Goal: Task Accomplishment & Management: Manage account settings

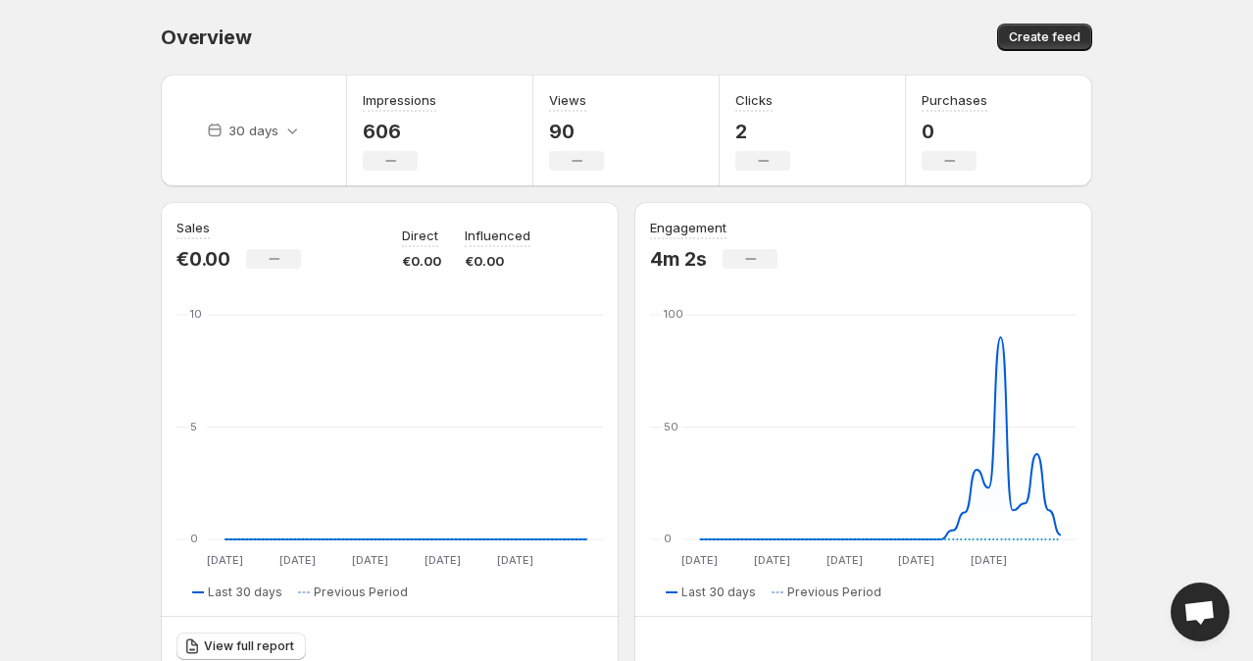
click at [121, 222] on body "Home Feeds Videos Subscription Settings Overview. This page is ready Overview C…" at bounding box center [626, 330] width 1253 height 661
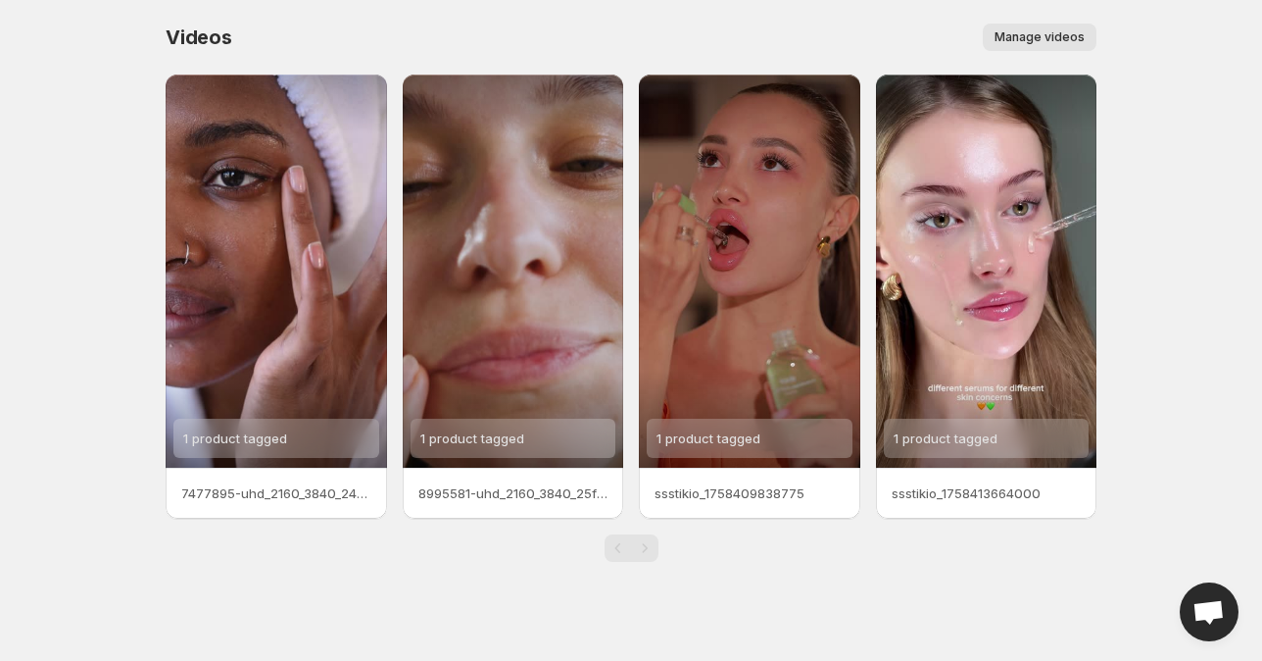
click at [1057, 33] on span "Manage videos" at bounding box center [1040, 37] width 90 height 16
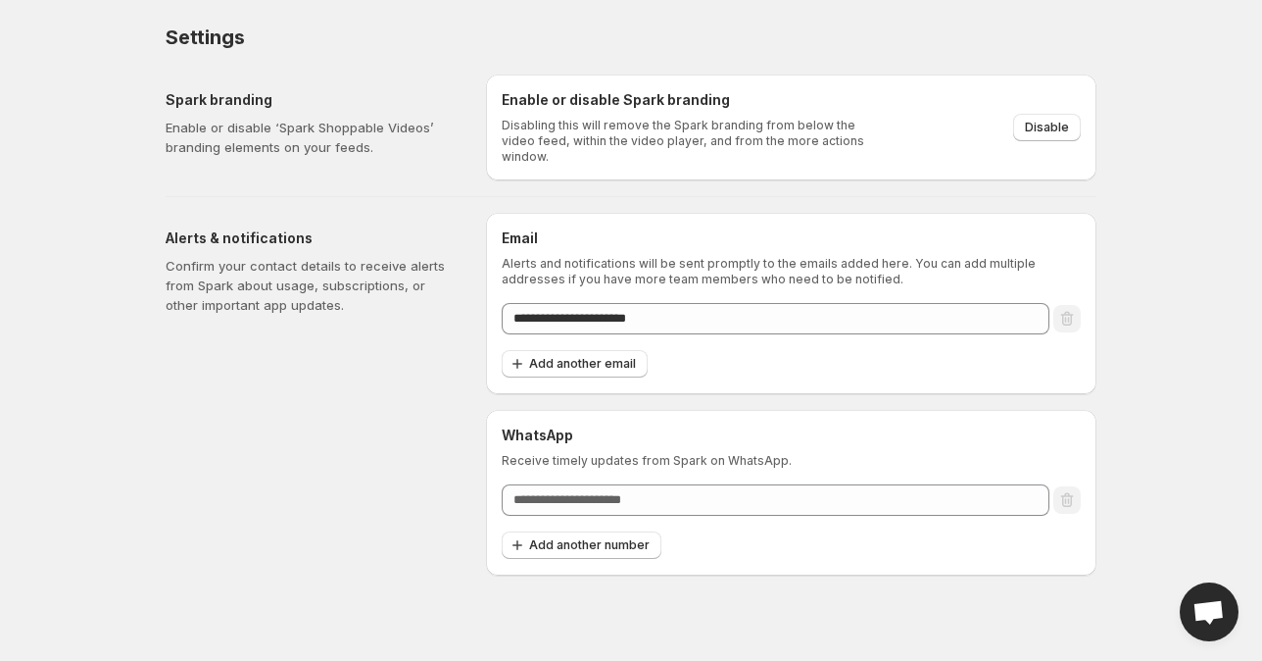
click at [1225, 619] on span "Open chat" at bounding box center [1209, 611] width 59 height 59
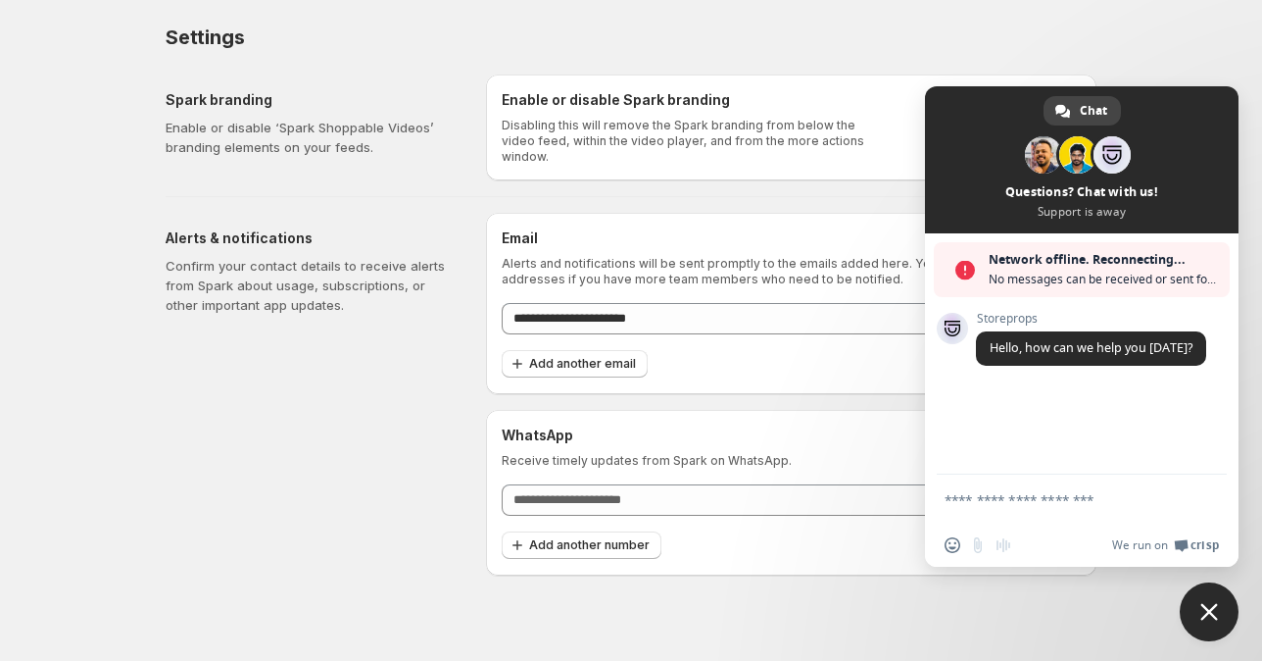
click at [1069, 492] on textarea "Compose your message..." at bounding box center [1060, 500] width 231 height 18
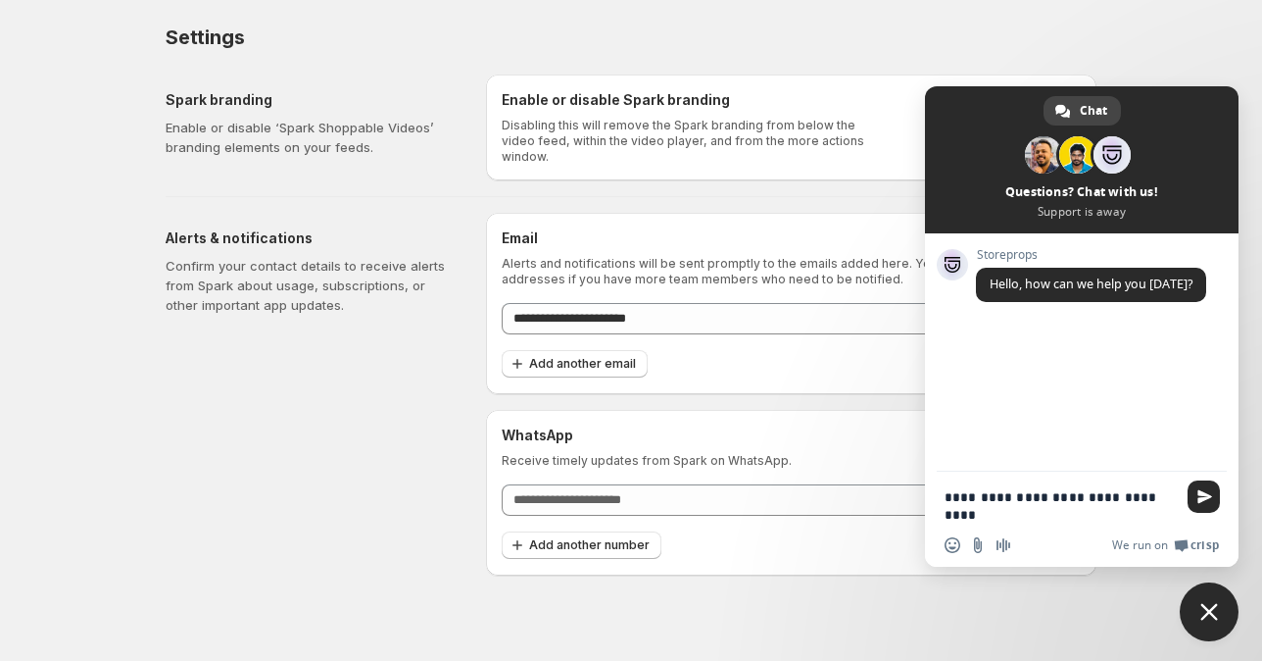
type textarea "**********"
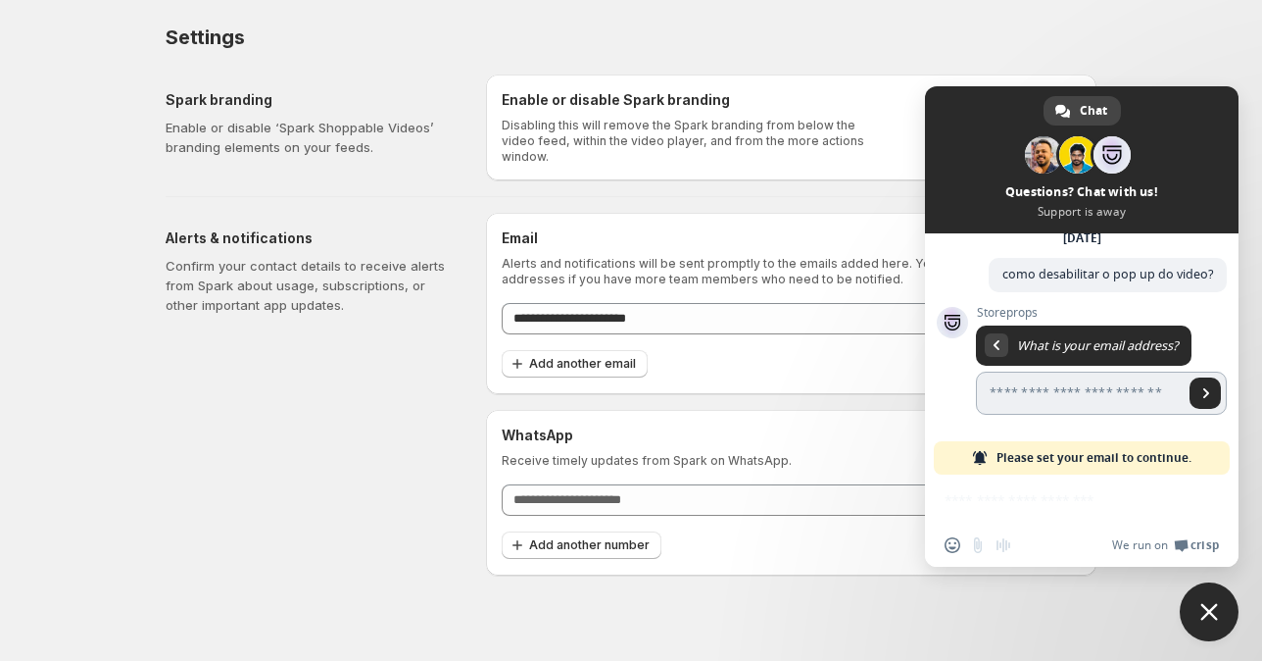
scroll to position [114, 0]
type input "**********"
click at [1192, 400] on span "Send" at bounding box center [1205, 392] width 31 height 31
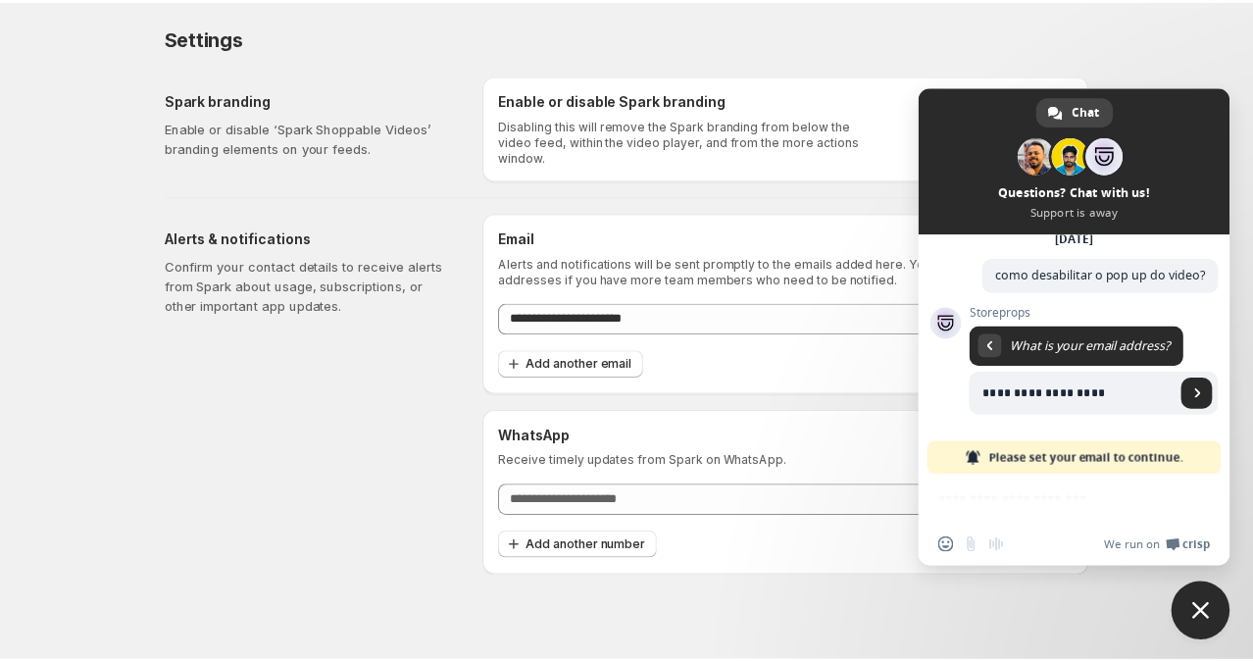
scroll to position [0, 0]
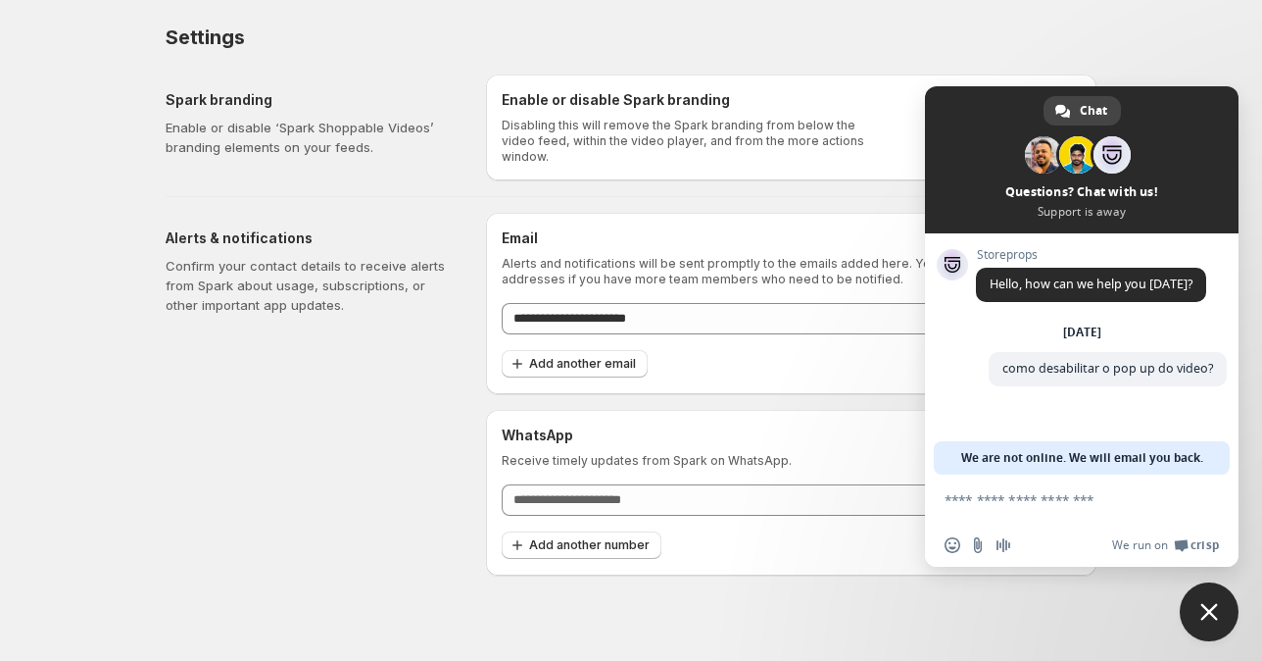
click at [1195, 614] on span "Close chat" at bounding box center [1209, 611] width 59 height 59
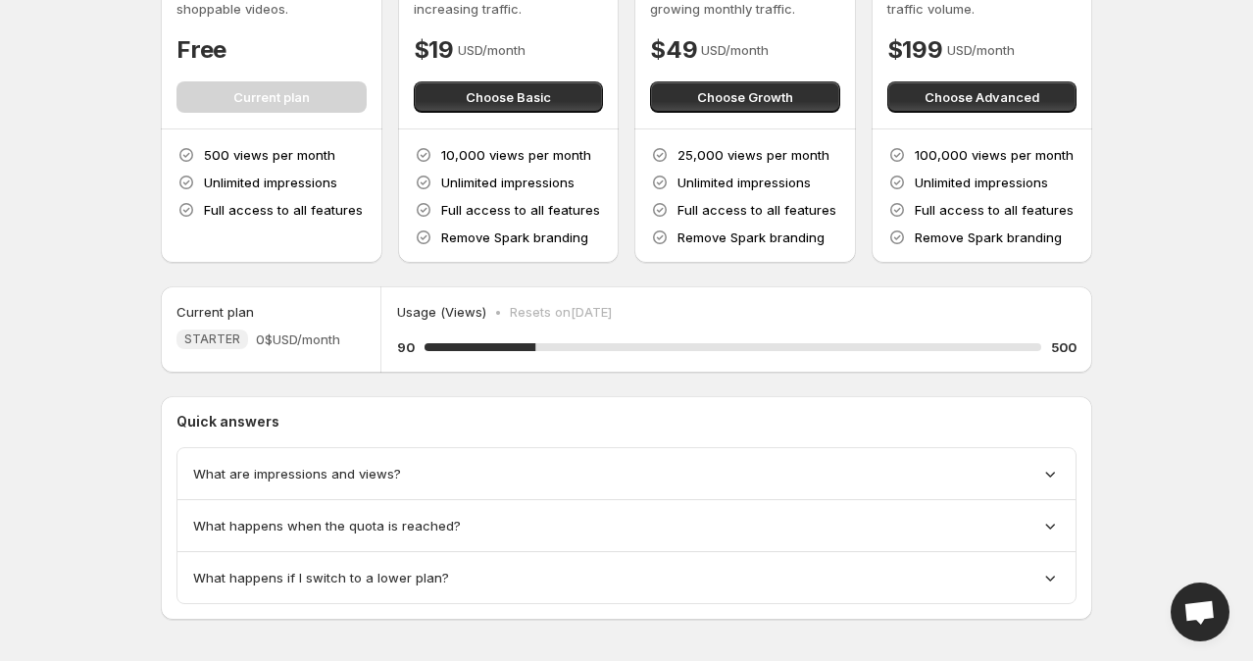
scroll to position [165, 0]
